Goal: Task Accomplishment & Management: Use online tool/utility

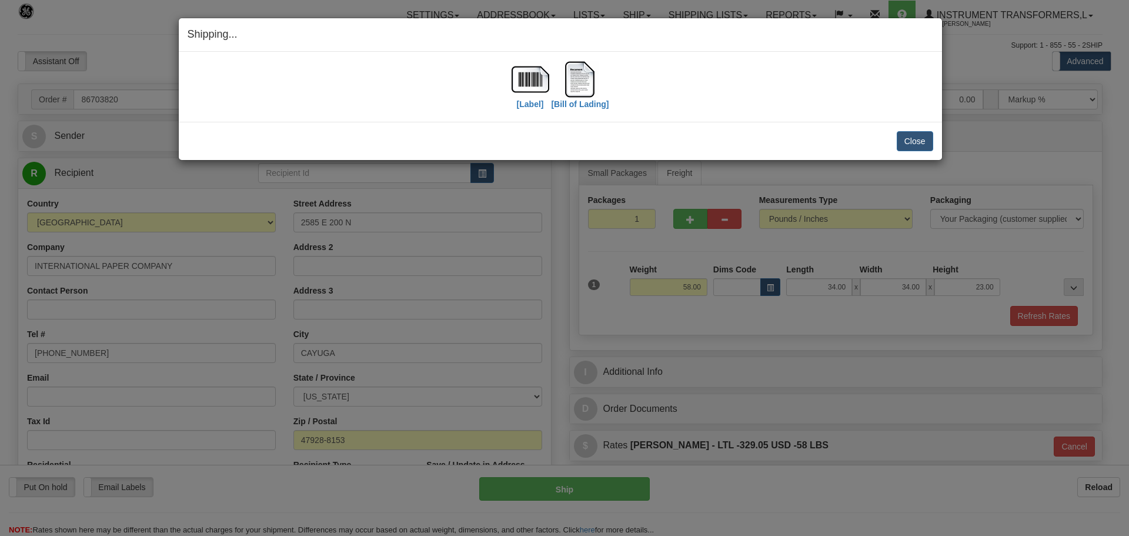
select select "0"
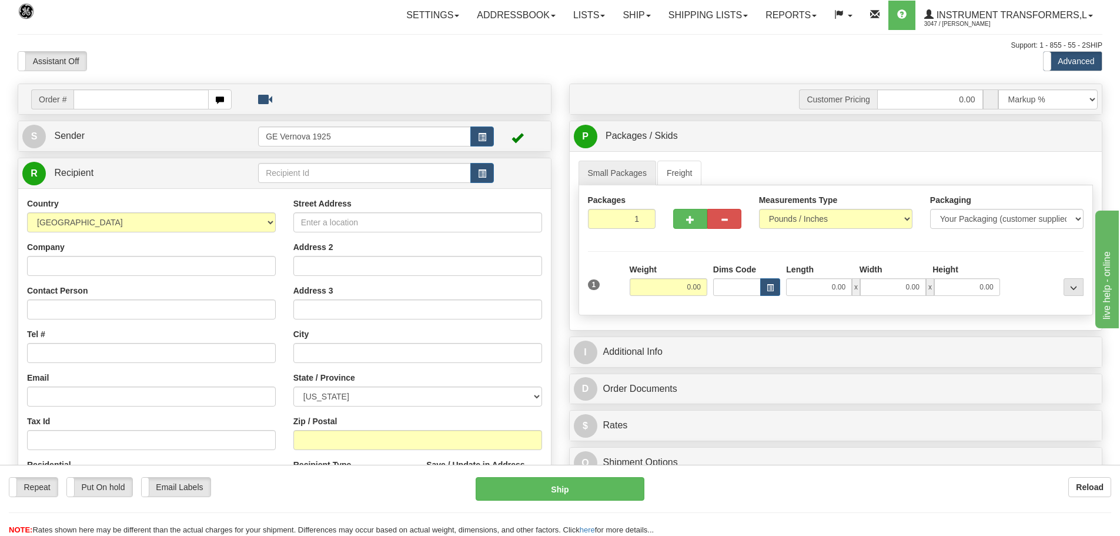
click at [98, 101] on input "text" at bounding box center [141, 99] width 135 height 20
type input "86703502"
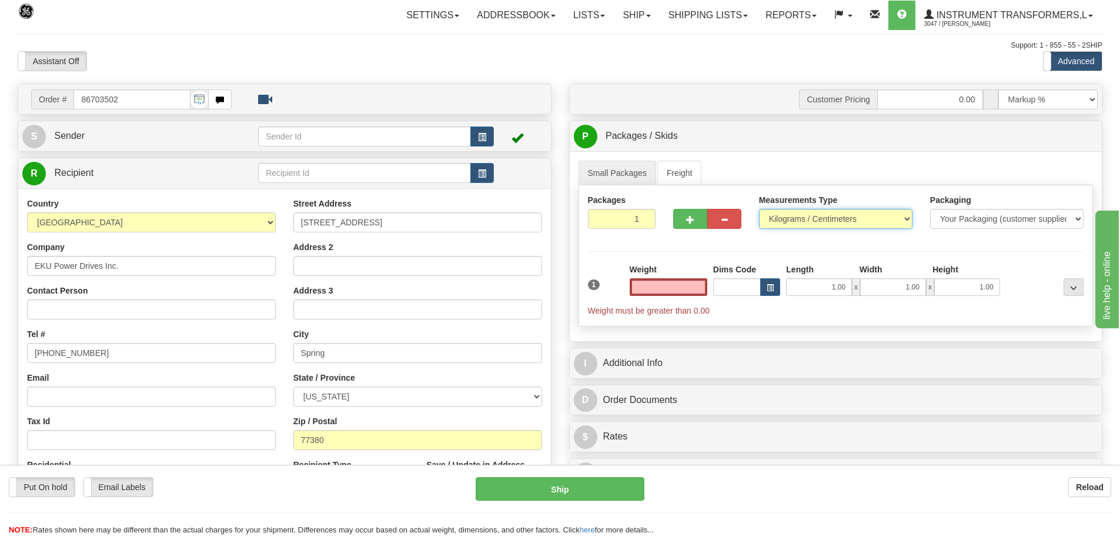
type input "0.00"
click at [907, 215] on select "Pounds / Inches Kilograms / Centimeters" at bounding box center [835, 219] width 153 height 20
select select "0"
click at [759, 209] on select "Pounds / Inches Kilograms / Centimeters" at bounding box center [835, 219] width 153 height 20
click at [646, 215] on input "2" at bounding box center [622, 219] width 68 height 20
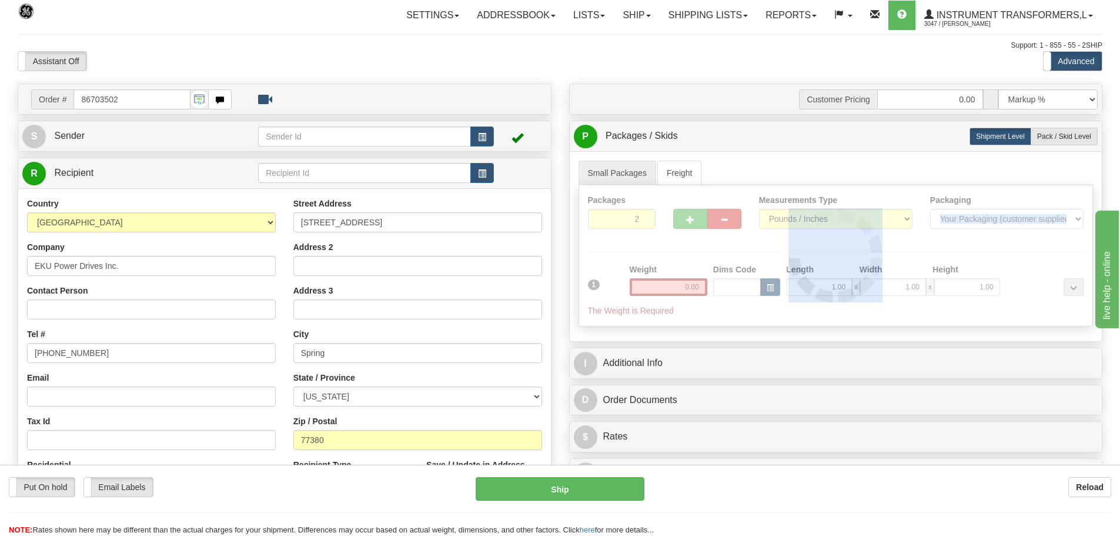
click at [646, 215] on div at bounding box center [836, 255] width 514 height 141
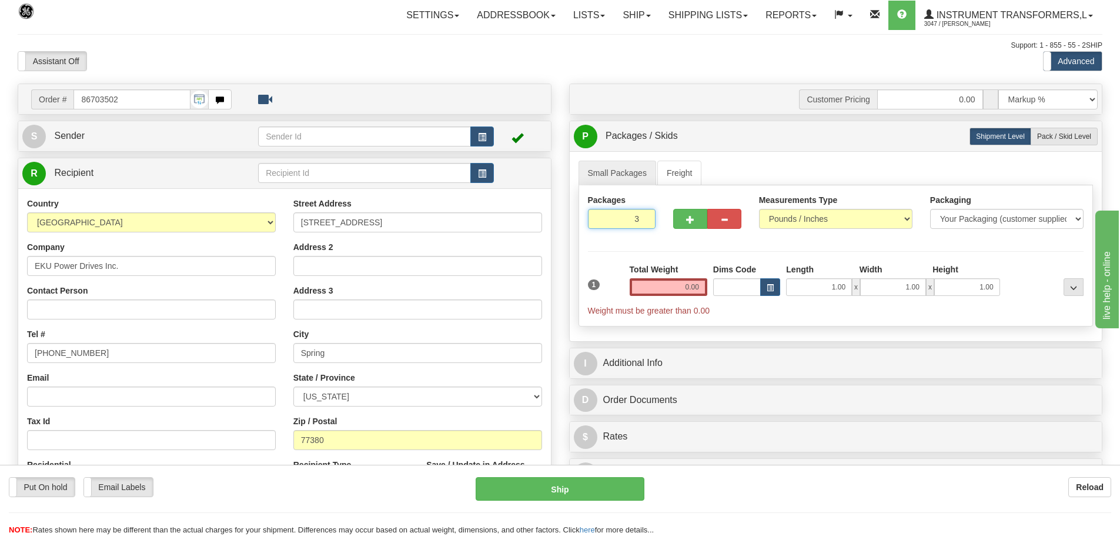
type input "3"
click at [645, 214] on input "3" at bounding box center [622, 219] width 68 height 20
click at [704, 287] on input "0.00" at bounding box center [669, 287] width 78 height 18
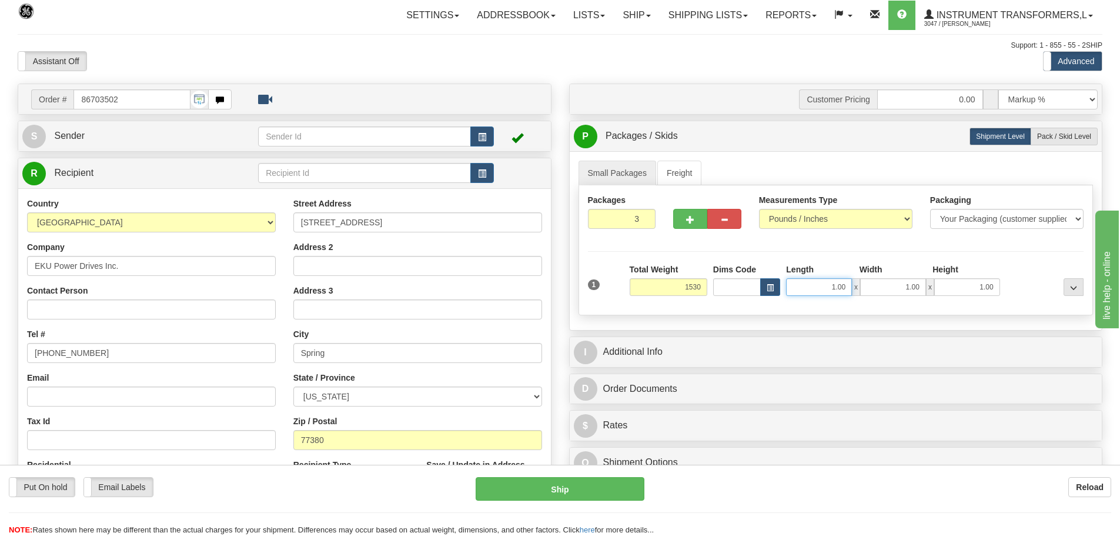
type input "1530.00"
click at [848, 284] on input "1.00" at bounding box center [819, 287] width 66 height 18
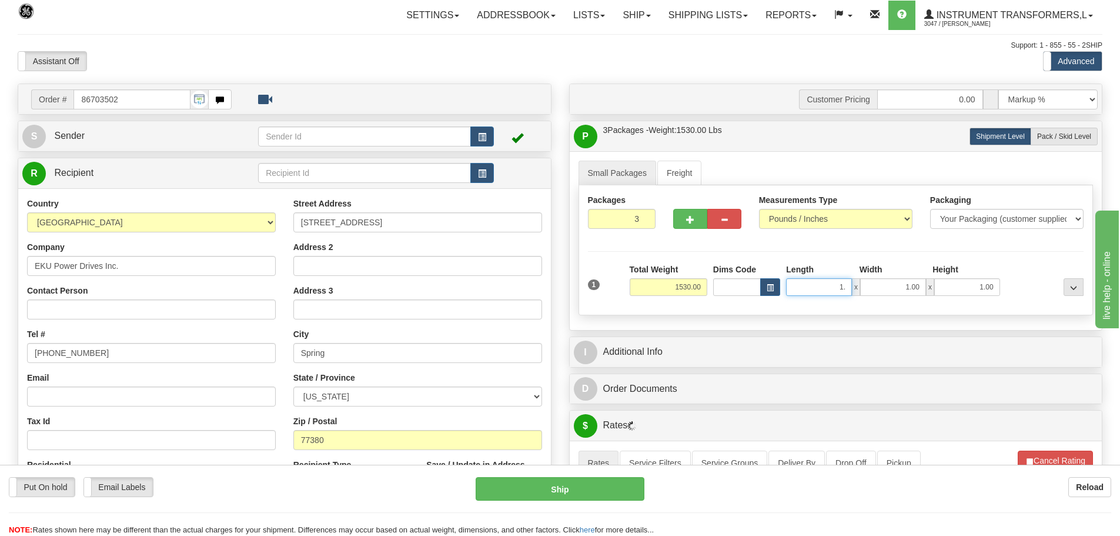
type input "1"
type input "44.00"
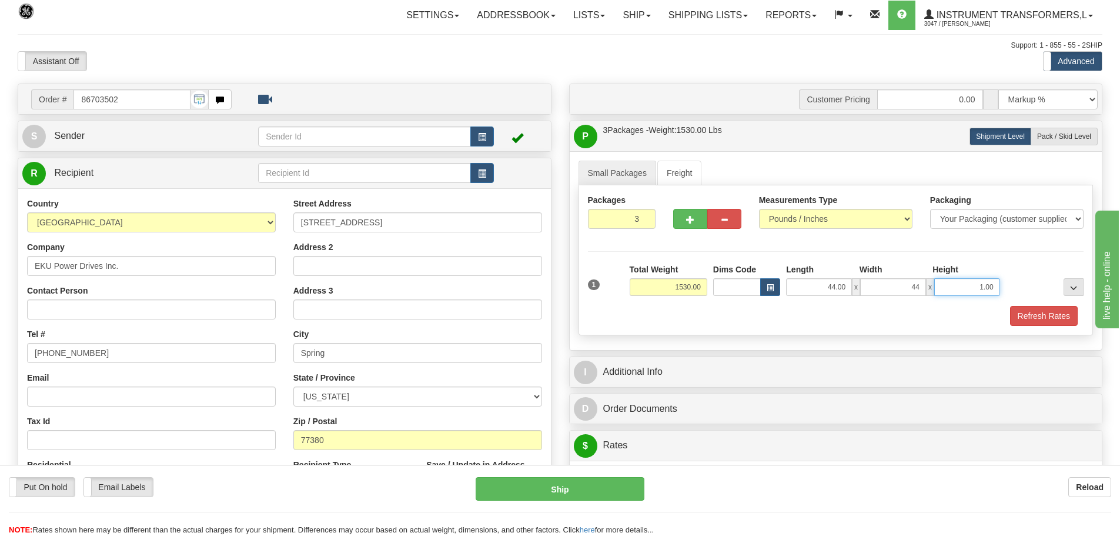
type input "44.00"
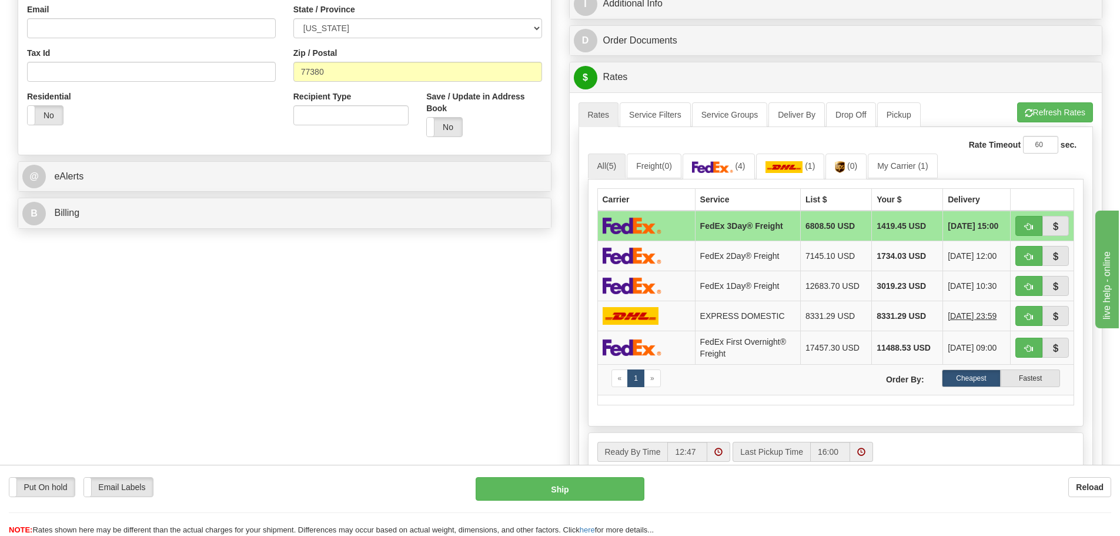
scroll to position [412, 0]
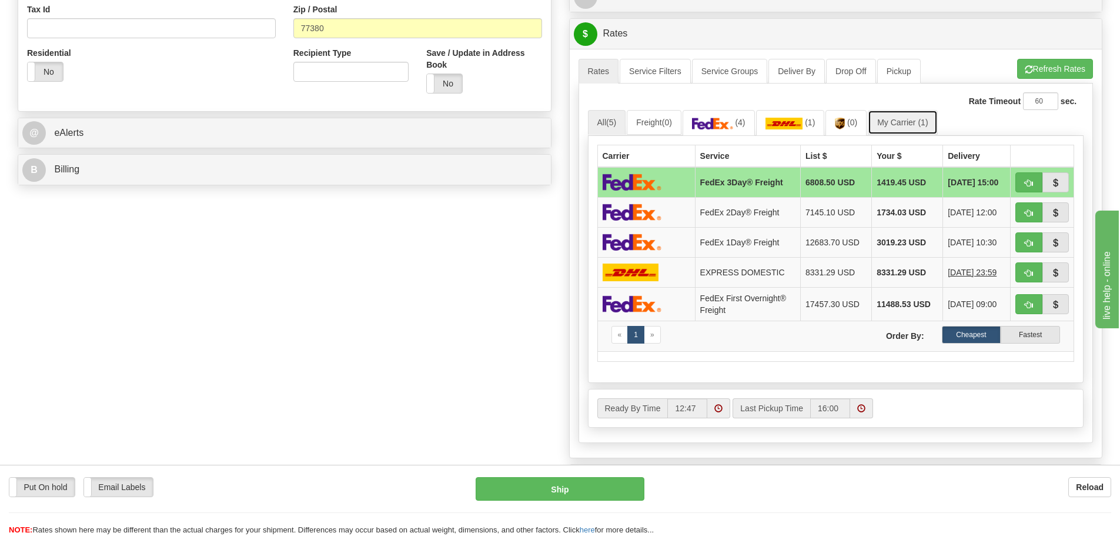
type input "37.00"
click at [904, 127] on link "My Carrier (1)" at bounding box center [902, 122] width 69 height 25
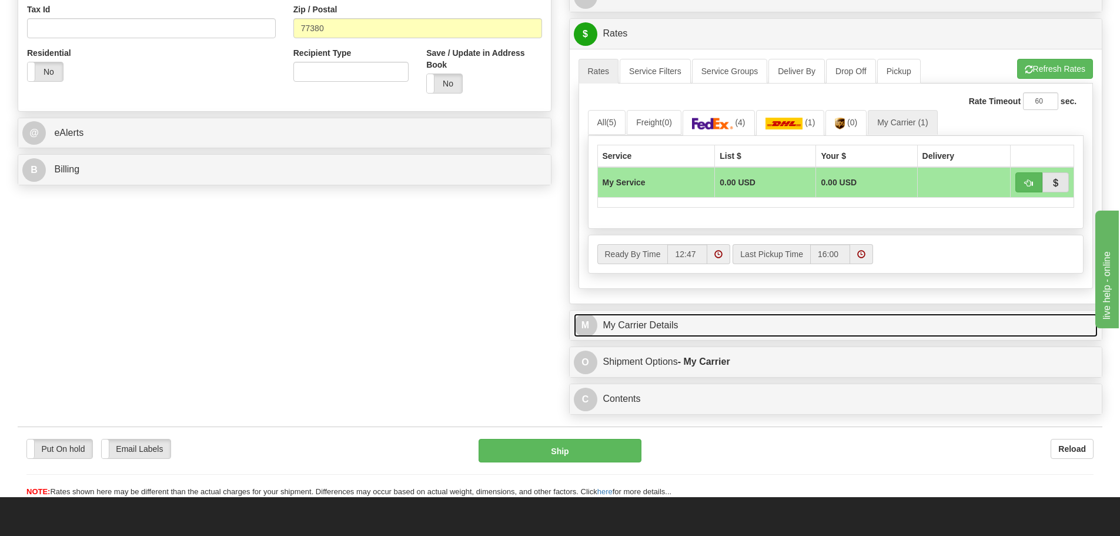
click at [722, 328] on link "M My Carrier Details" at bounding box center [836, 325] width 525 height 24
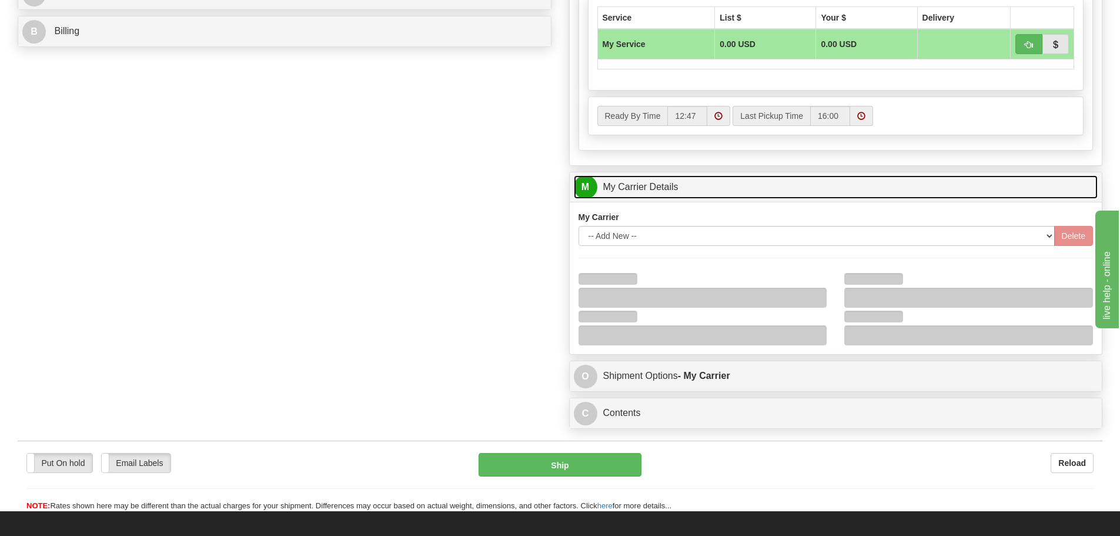
scroll to position [706, 0]
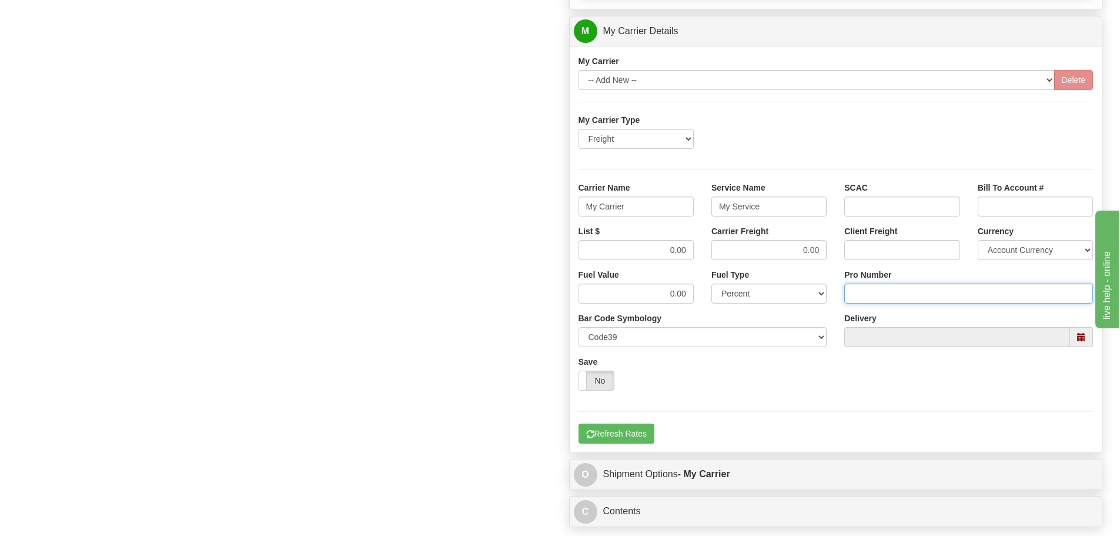
click at [871, 293] on input "Pro Number" at bounding box center [968, 293] width 249 height 20
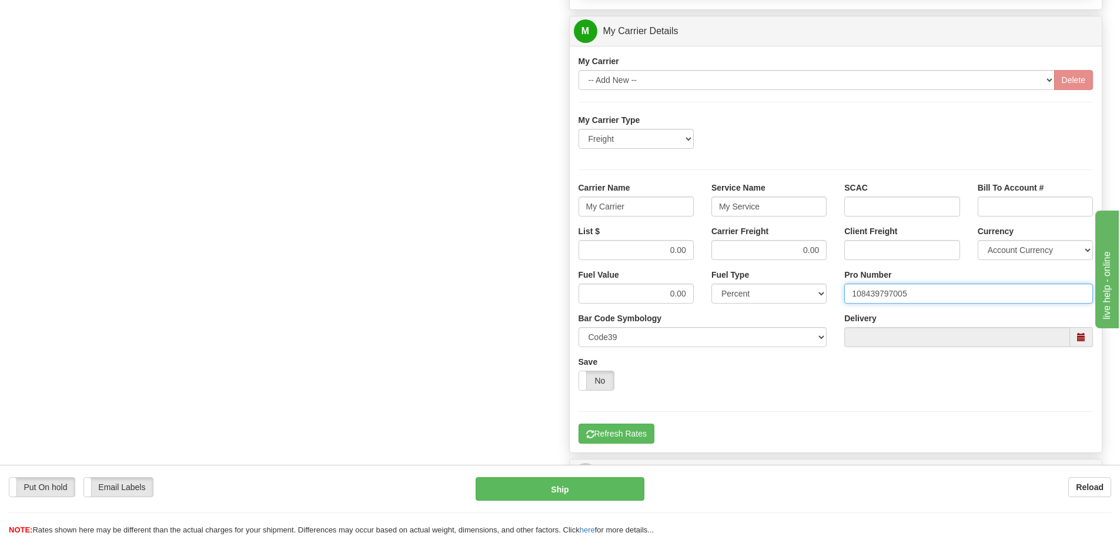
type input "108439797005"
click button "Delete" at bounding box center [0, 0] width 0 height 0
click at [646, 211] on input "My Carrier" at bounding box center [636, 206] width 115 height 20
type input "M"
type input "[PERSON_NAME]"
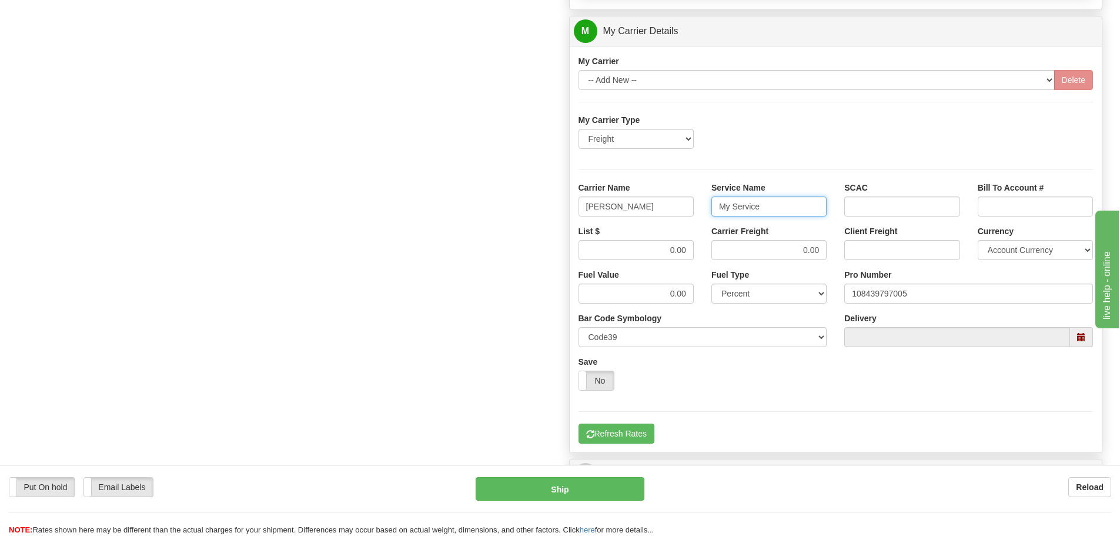
click at [762, 208] on input "My Service" at bounding box center [769, 206] width 115 height 20
type input "M"
type input "LTL"
click at [692, 246] on input "0.00" at bounding box center [636, 250] width 115 height 20
type input "0"
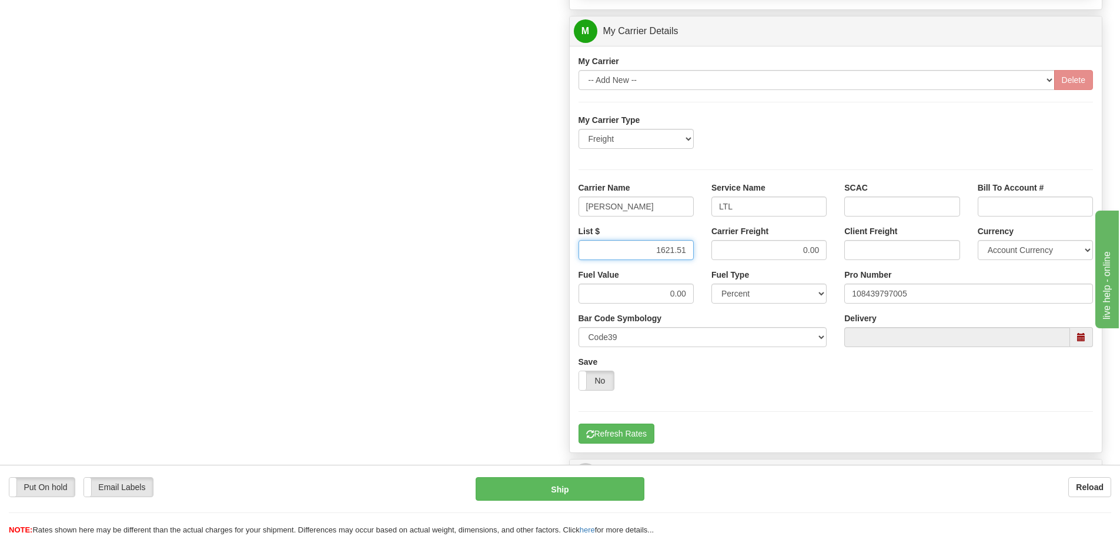
type input "1621.51"
click at [823, 249] on input "0.00" at bounding box center [769, 250] width 115 height 20
type input "0"
type input "1621.51"
click at [612, 437] on button "Refresh Rates" at bounding box center [617, 433] width 76 height 20
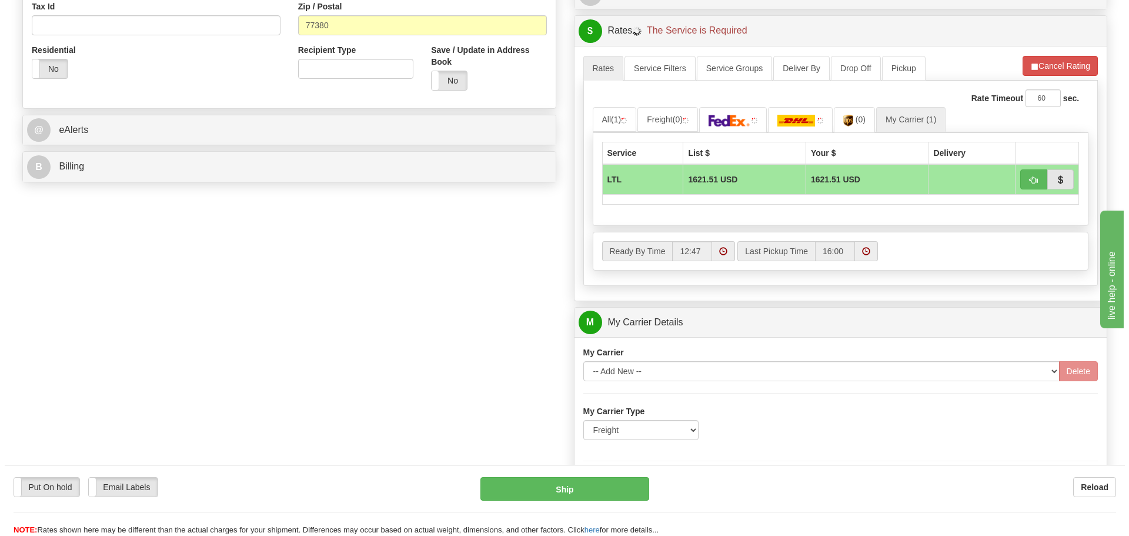
scroll to position [412, 0]
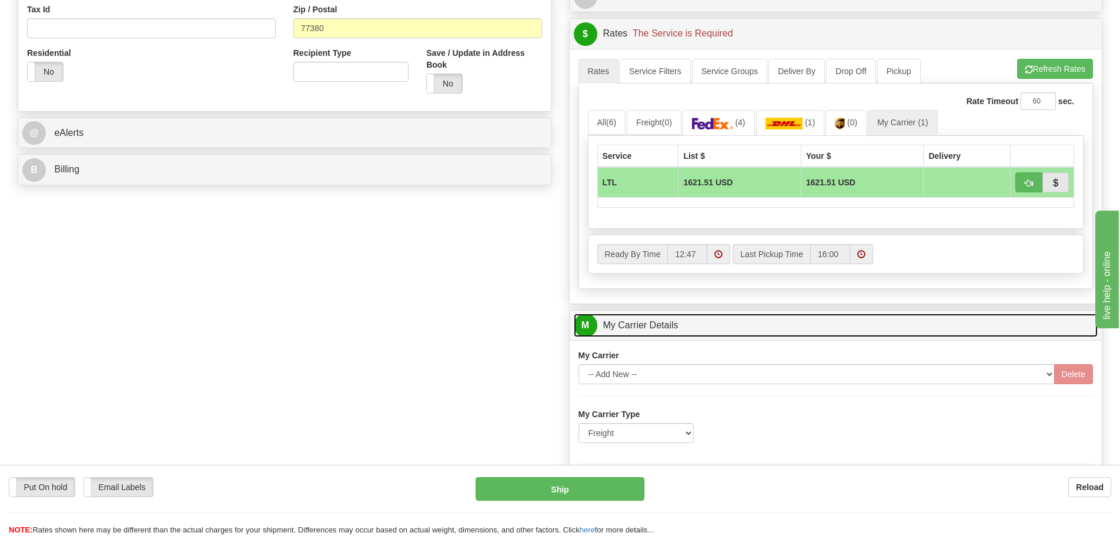
click at [726, 329] on link "M My Carrier Details" at bounding box center [836, 325] width 525 height 24
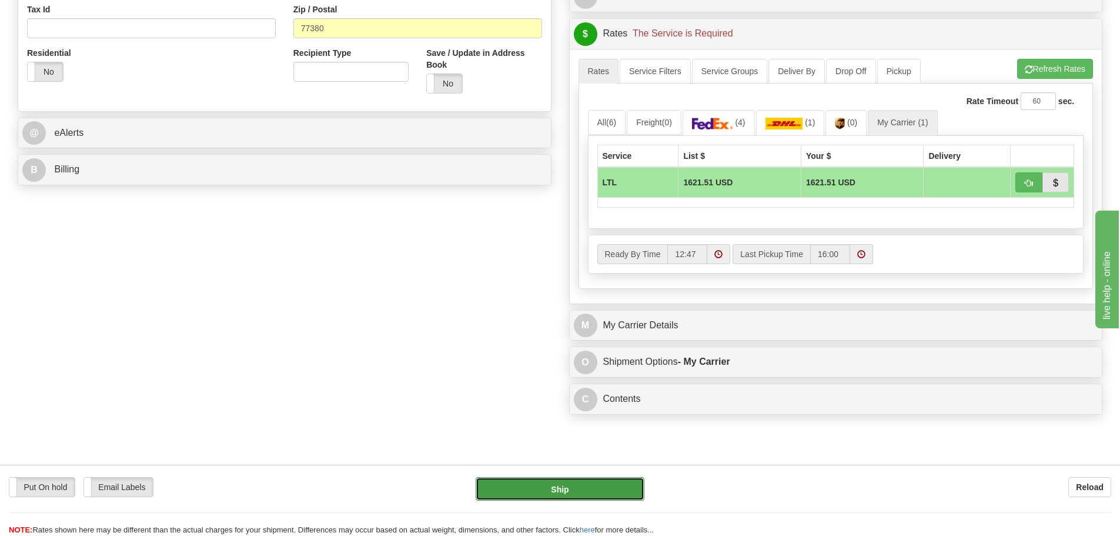
click at [590, 486] on button "Ship" at bounding box center [560, 489] width 169 height 24
type input "00"
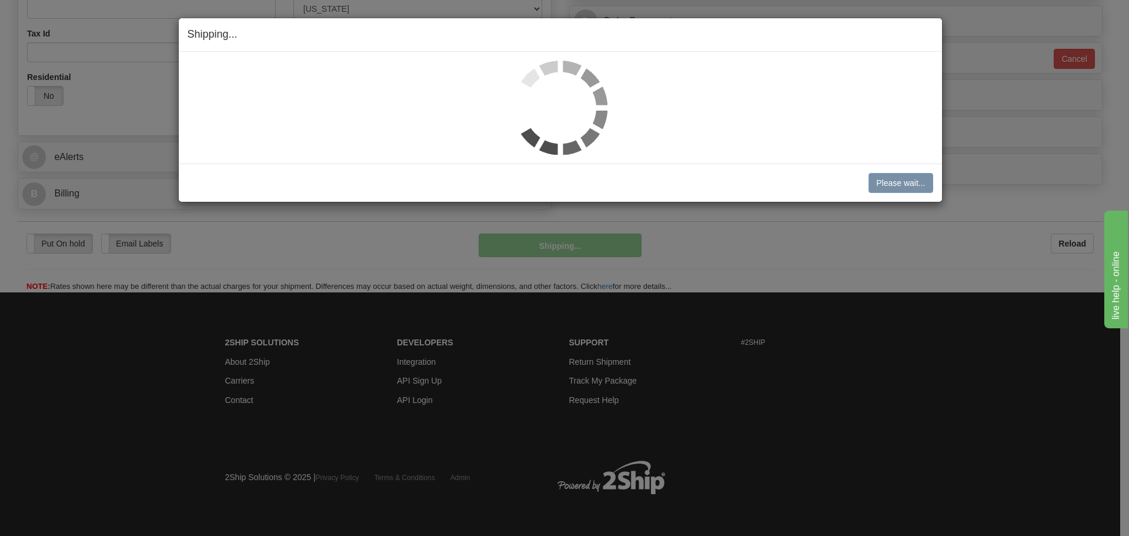
scroll to position [388, 0]
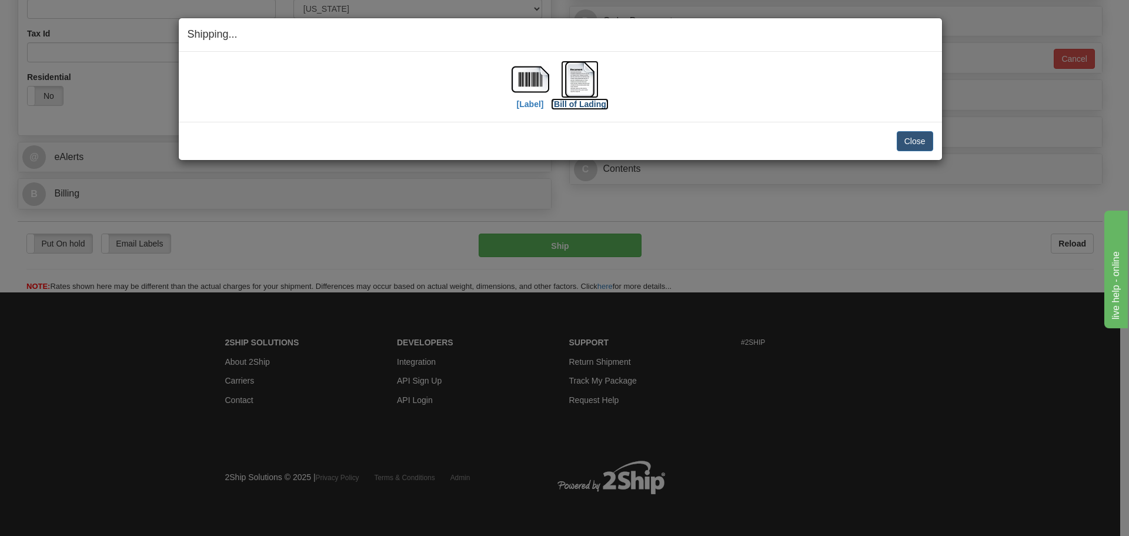
click at [587, 82] on img at bounding box center [580, 80] width 38 height 38
click at [929, 145] on button "Close" at bounding box center [915, 141] width 36 height 20
click at [913, 141] on button "Close" at bounding box center [915, 141] width 36 height 20
